Goal: Navigation & Orientation: Find specific page/section

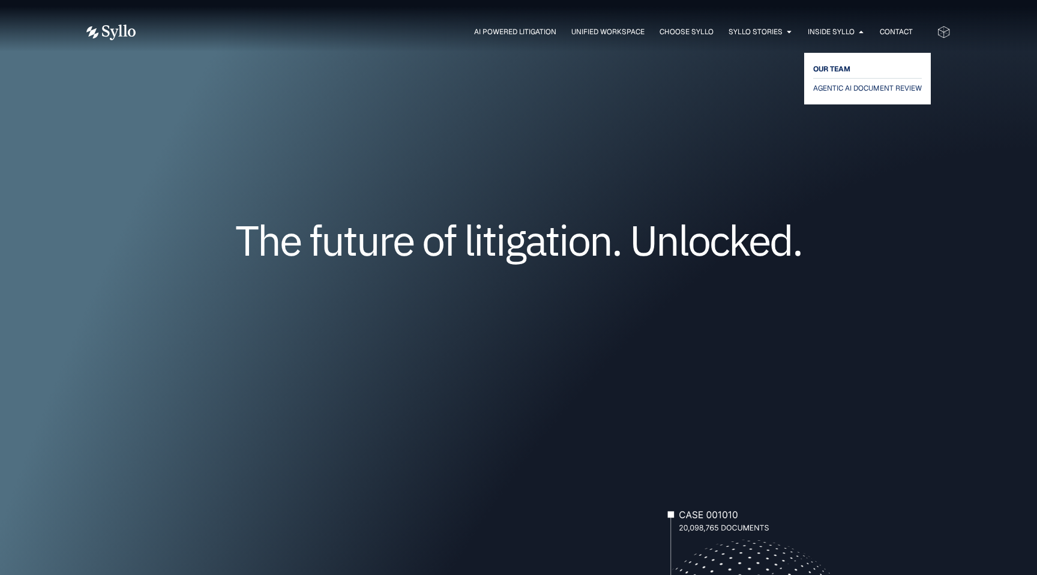
click at [820, 71] on span "OUR TEAM" at bounding box center [831, 69] width 37 height 14
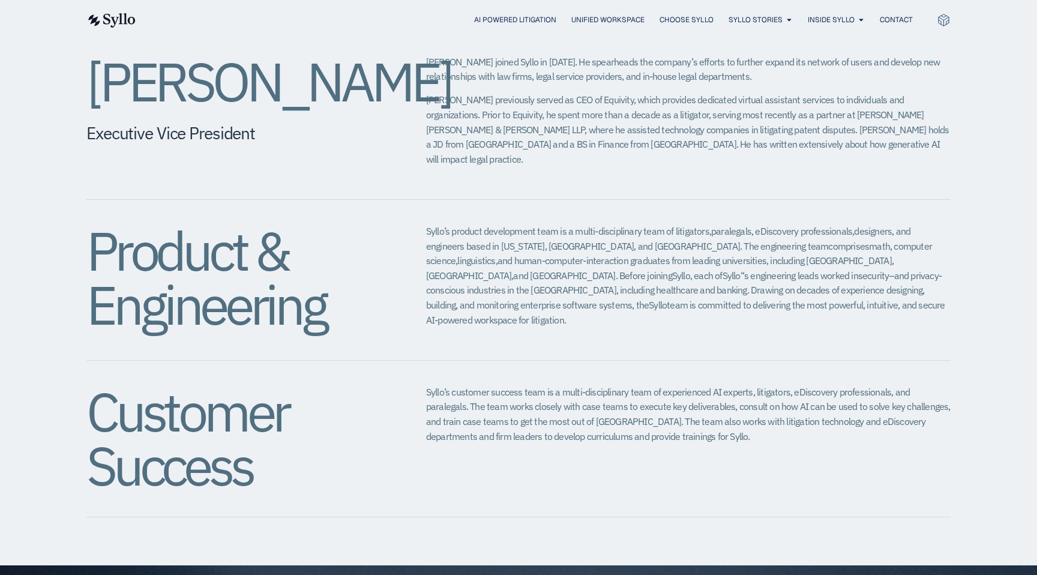
scroll to position [1126, 0]
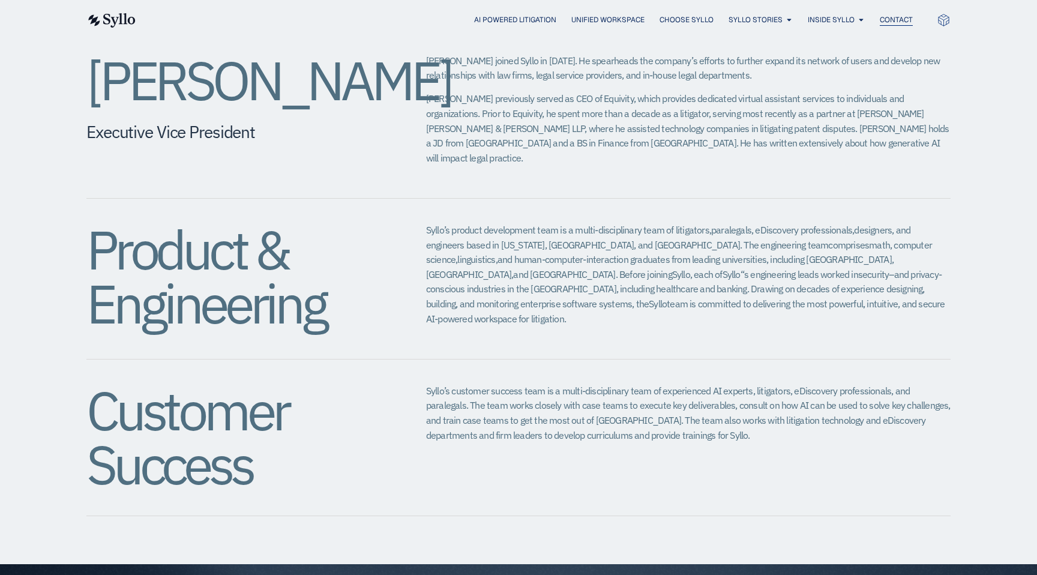
click at [904, 21] on span "Contact" at bounding box center [896, 19] width 33 height 11
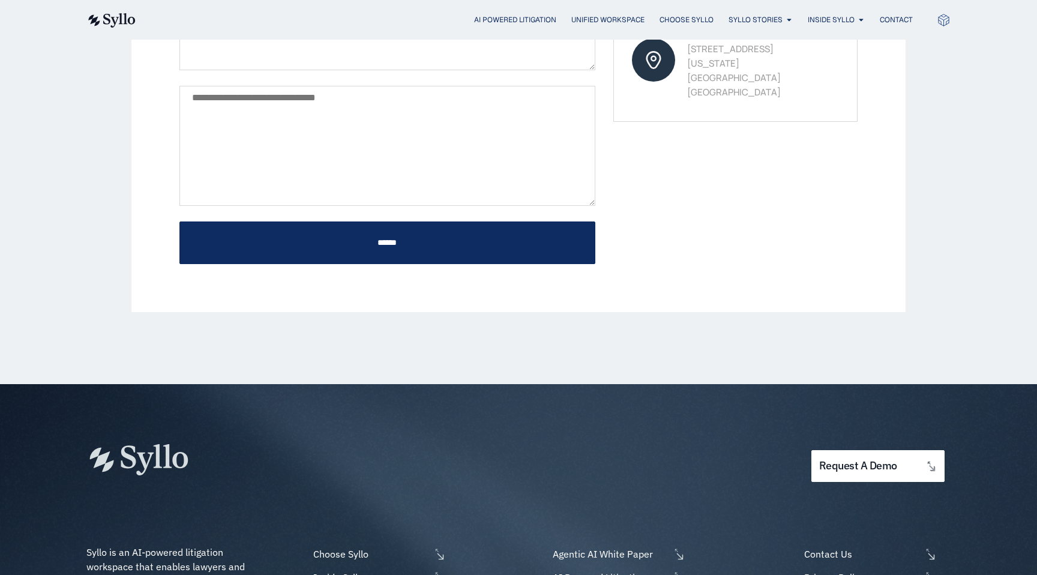
scroll to position [622, 0]
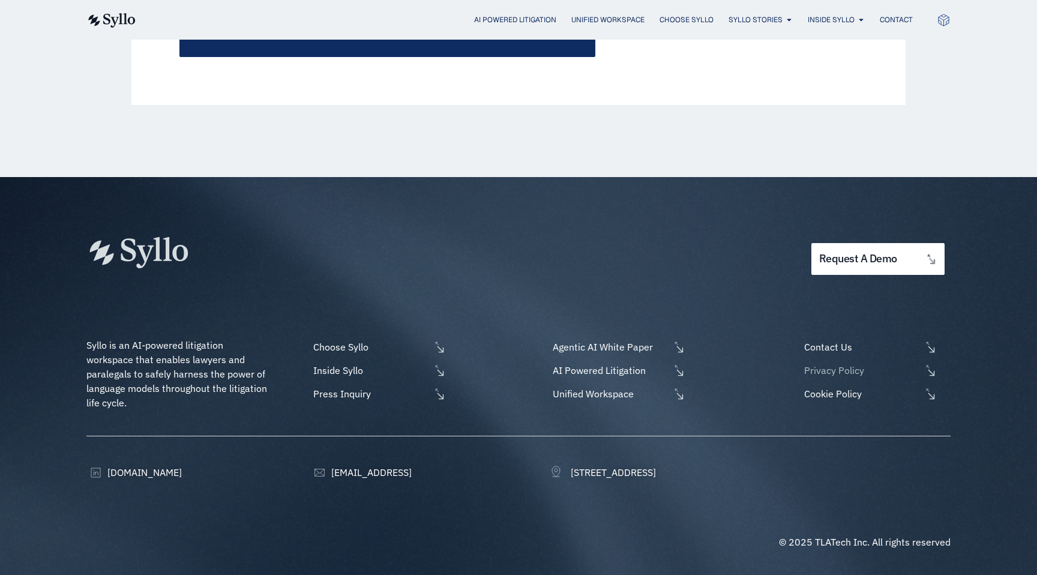
click at [852, 368] on span "Privacy Policy" at bounding box center [861, 370] width 120 height 14
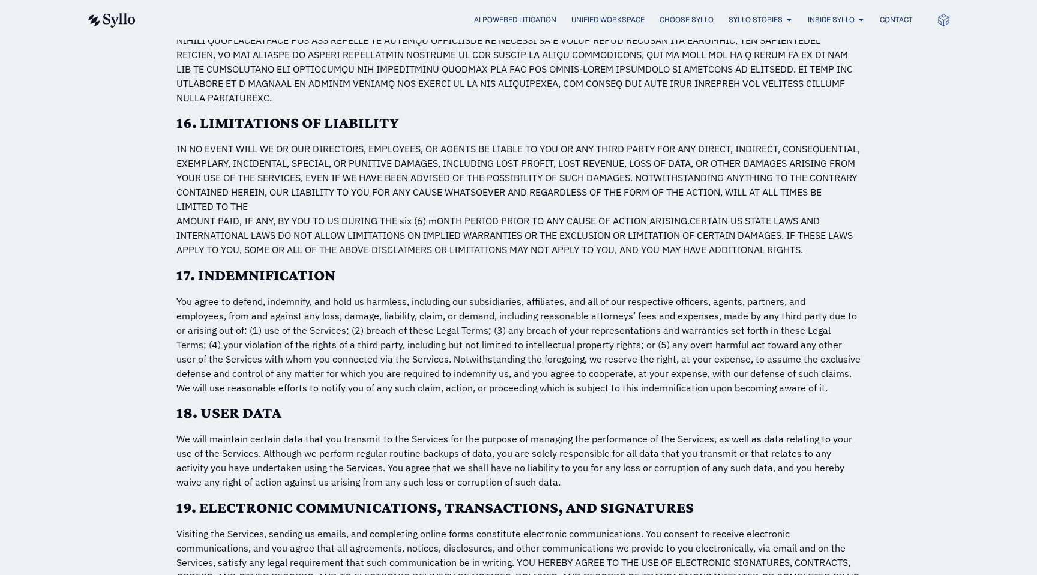
scroll to position [5333, 0]
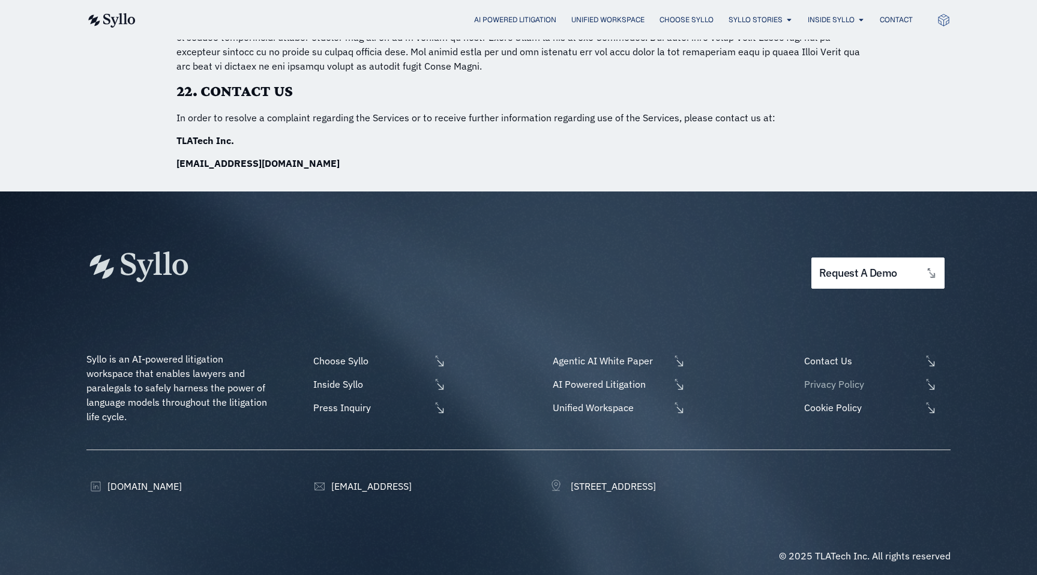
click at [838, 377] on span "Privacy Policy" at bounding box center [861, 384] width 120 height 14
